Goal: Find specific page/section: Find specific page/section

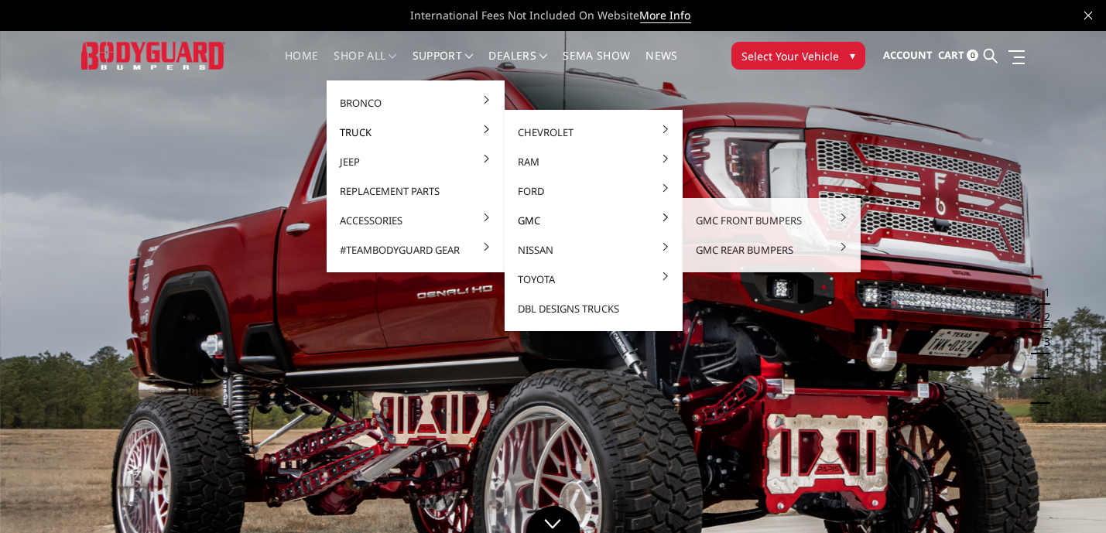
click at [519, 224] on link "GMC" at bounding box center [594, 220] width 166 height 29
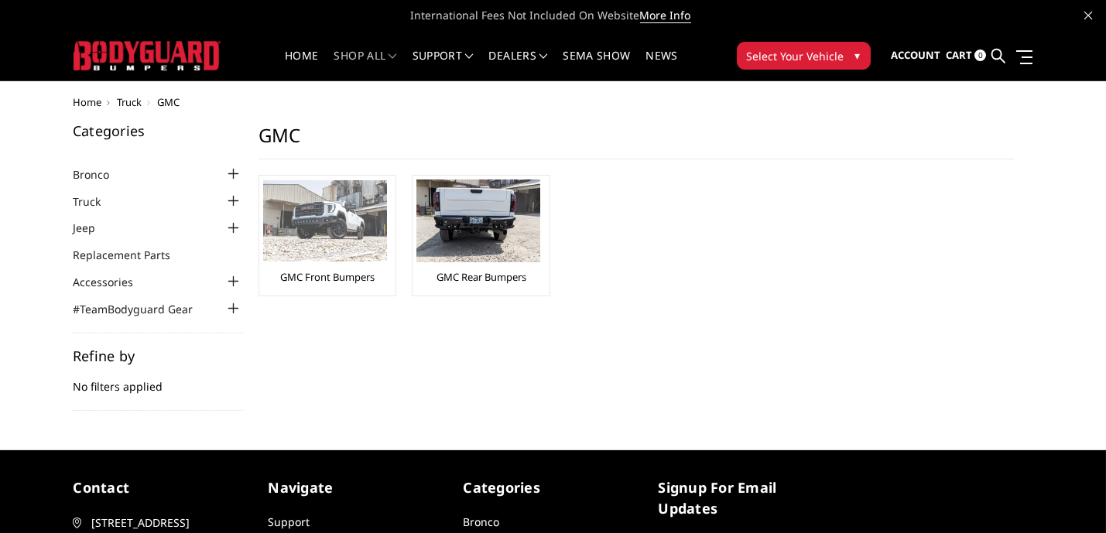
click at [314, 222] on img at bounding box center [325, 220] width 124 height 81
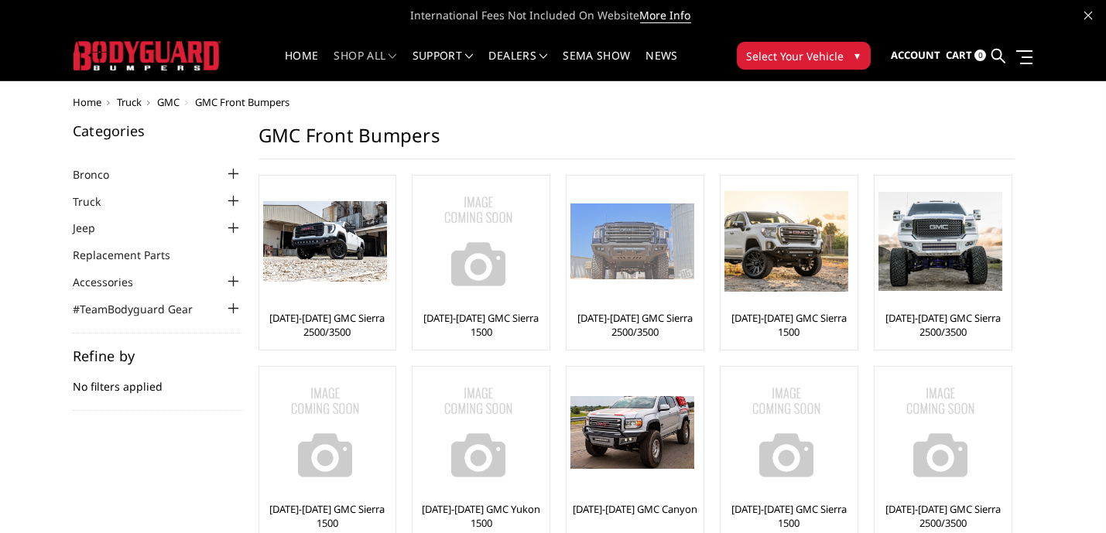
click at [610, 318] on link "[DATE]-[DATE] GMC Sierra 2500/3500" at bounding box center [634, 325] width 129 height 28
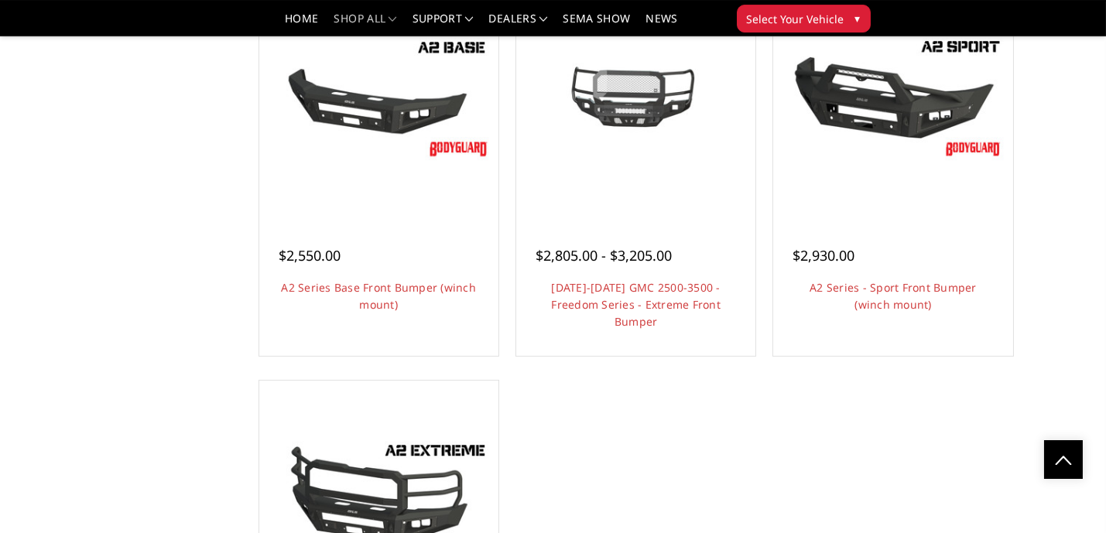
scroll to position [819, 0]
